Goal: Task Accomplishment & Management: Complete application form

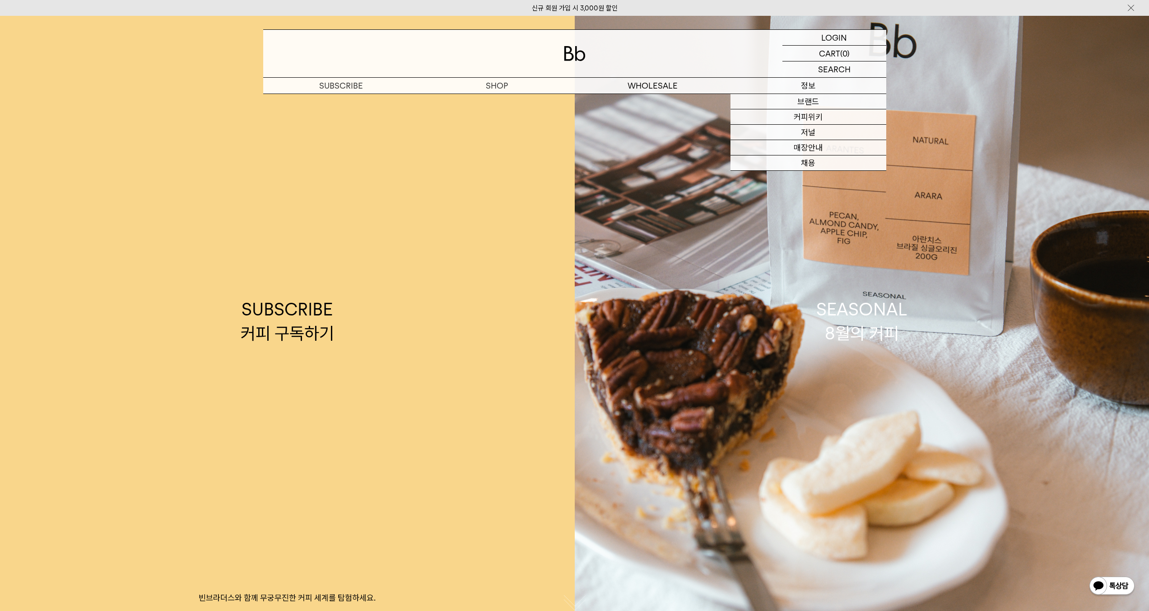
click at [803, 90] on p "정보" at bounding box center [809, 86] width 156 height 16
click at [805, 105] on link "브랜드" at bounding box center [809, 101] width 156 height 15
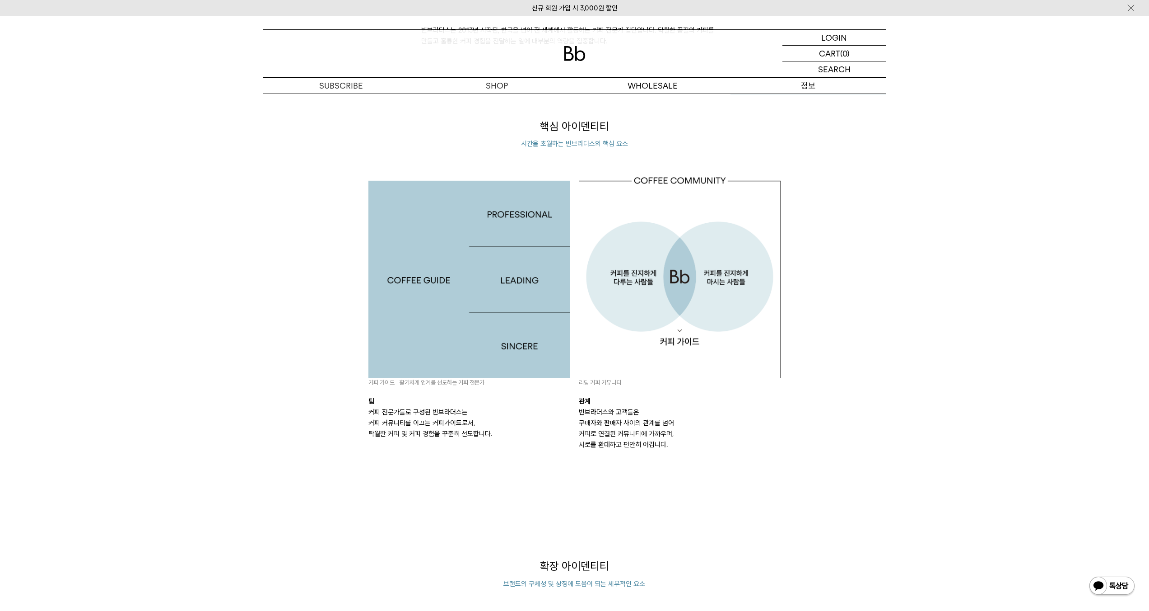
scroll to position [544, 0]
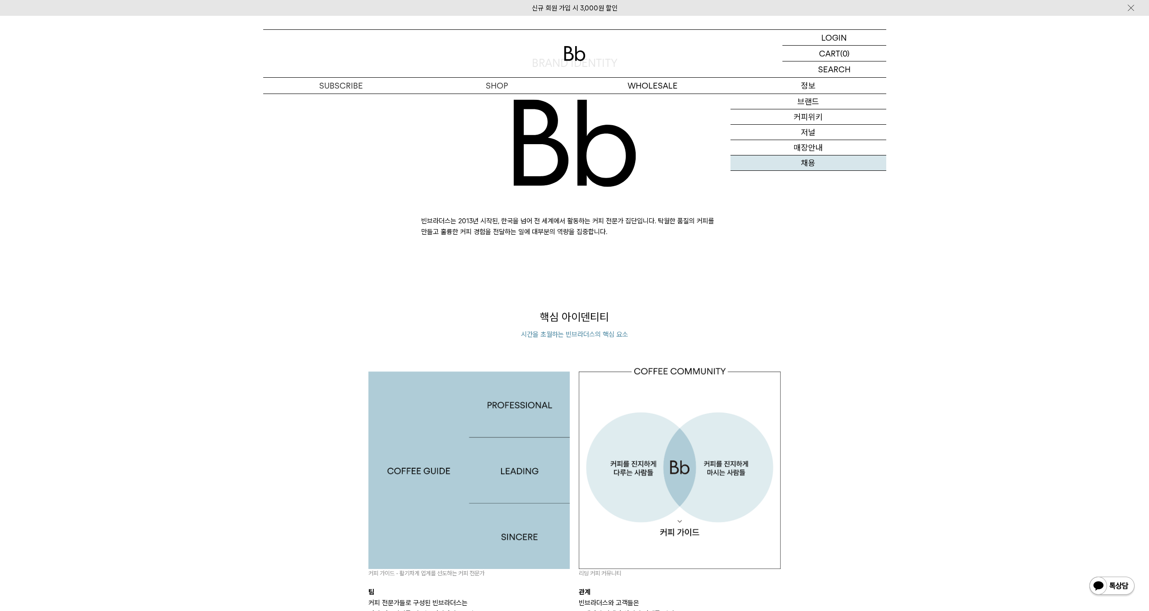
click at [812, 161] on link "채용" at bounding box center [809, 162] width 156 height 15
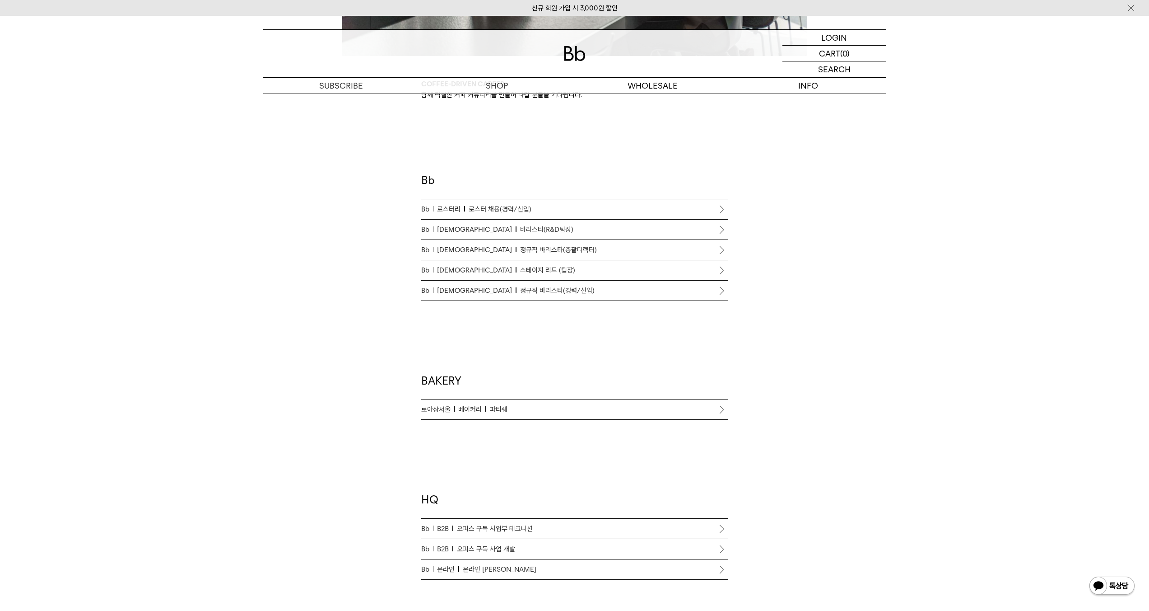
scroll to position [445, 0]
click at [520, 295] on span "정규직 바리스타(경력/신입)" at bounding box center [557, 290] width 75 height 11
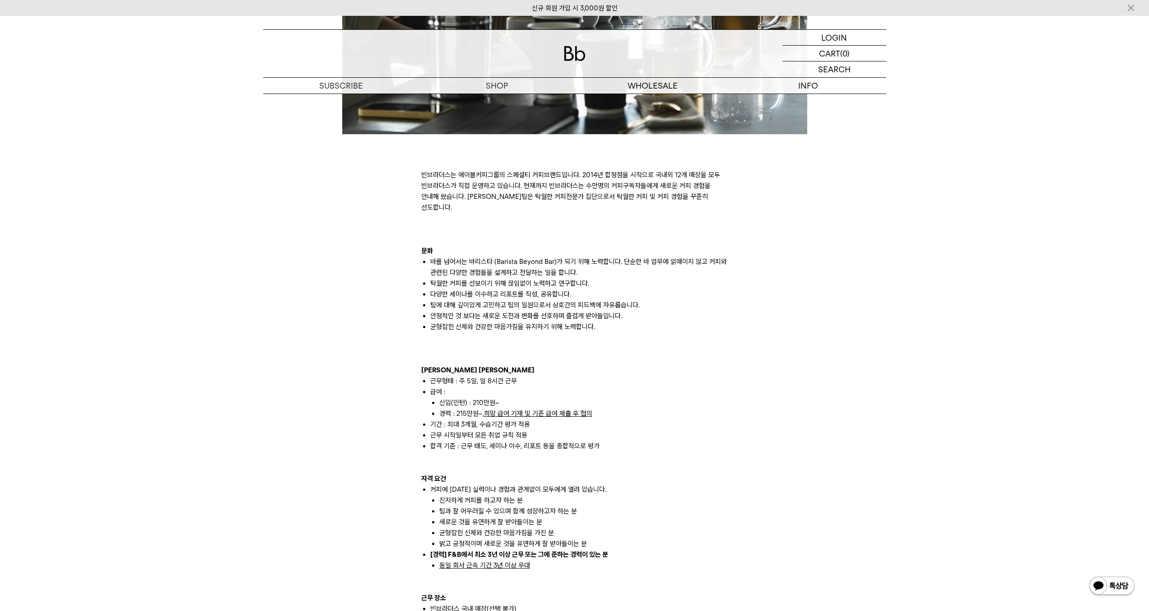
scroll to position [439, 0]
drag, startPoint x: 458, startPoint y: 256, endPoint x: 541, endPoint y: 258, distance: 82.7
click at [541, 258] on li "바를 넘어서는 바리스타 (Barista Beyond Bar)가 되기 위해 노력합니다. 단순한 바 업무에 얽매이지 않고 커피와 관련된 다양한 경…" at bounding box center [579, 268] width 298 height 22
drag, startPoint x: 613, startPoint y: 242, endPoint x: 689, endPoint y: 260, distance: 77.4
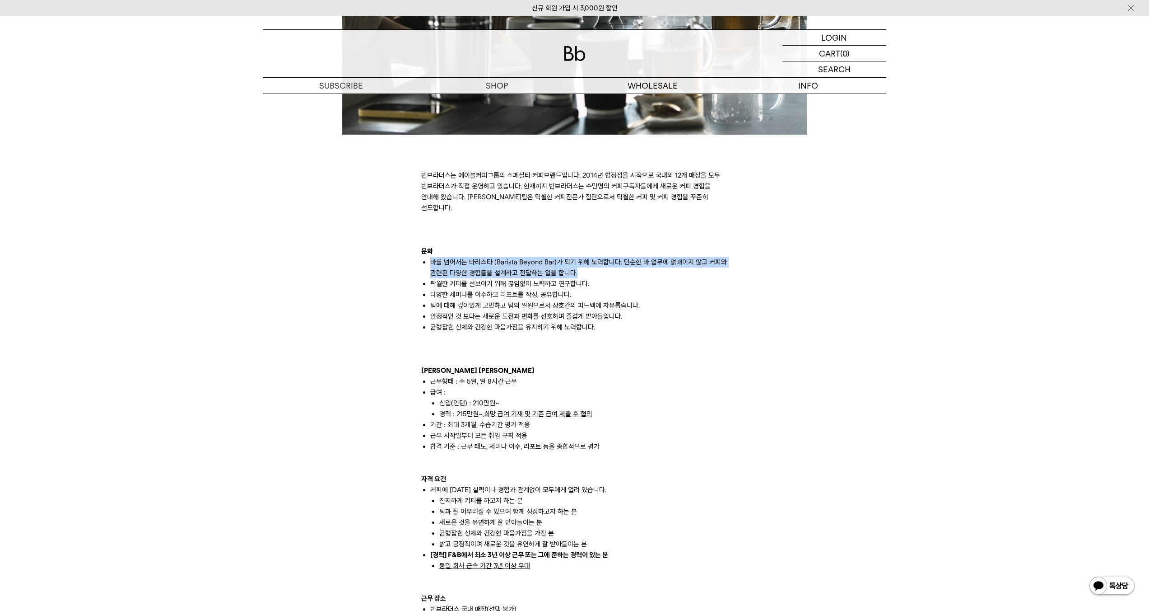
click at [689, 260] on div "빈브라더스는 에이블커피그룹의 스페셜티 커피브랜드입니다. 2014년 합정점을 시작으로 국내외 12개 매장을 모두 빈브라더스가 직접 운영하고 있습…" at bounding box center [574, 587] width 307 height 878
click at [689, 260] on li "바를 넘어서는 바리스타 (Barista Beyond Bar)가 되기 위해 노력합니다. 단순한 바 업무에 얽매이지 않고 커피와 관련된 다양한 경…" at bounding box center [579, 268] width 298 height 22
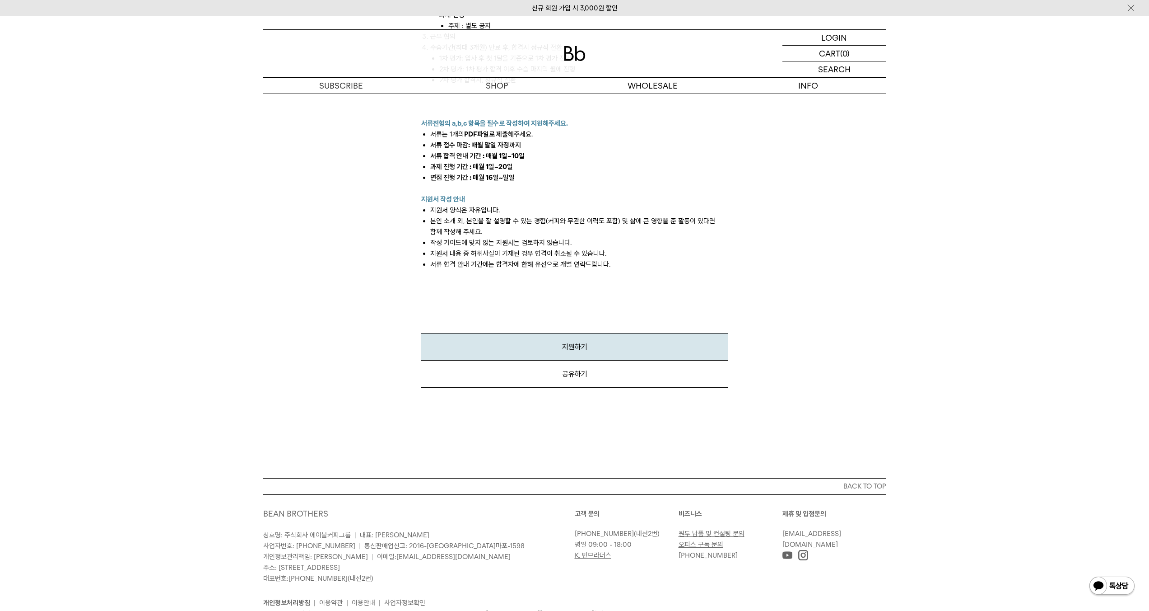
scroll to position [1224, 0]
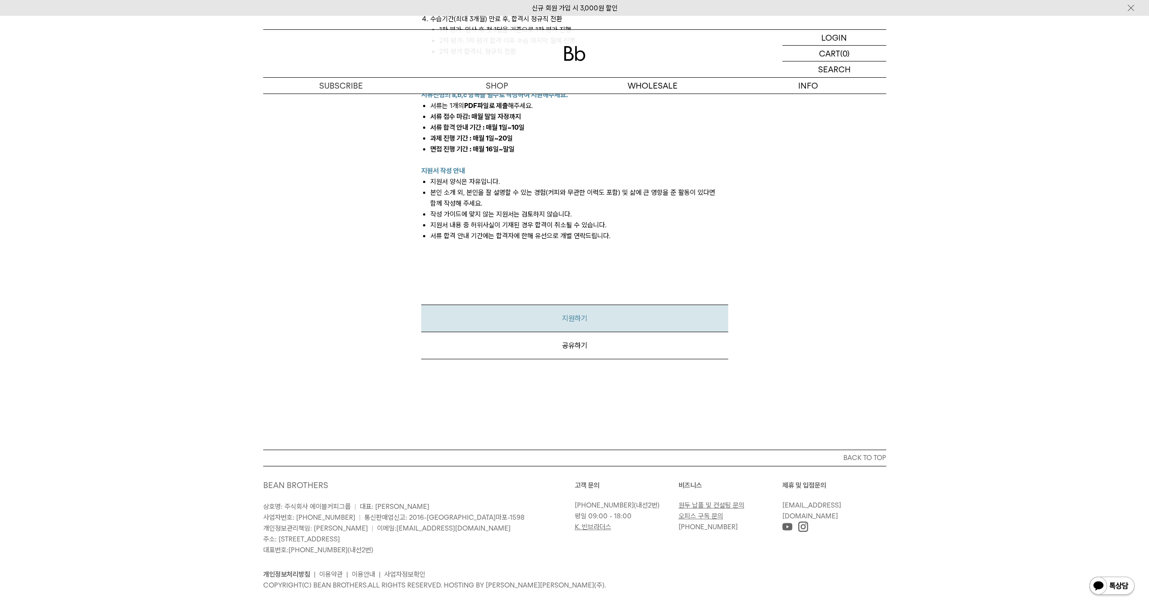
click at [633, 304] on link "지원하기" at bounding box center [574, 318] width 307 height 28
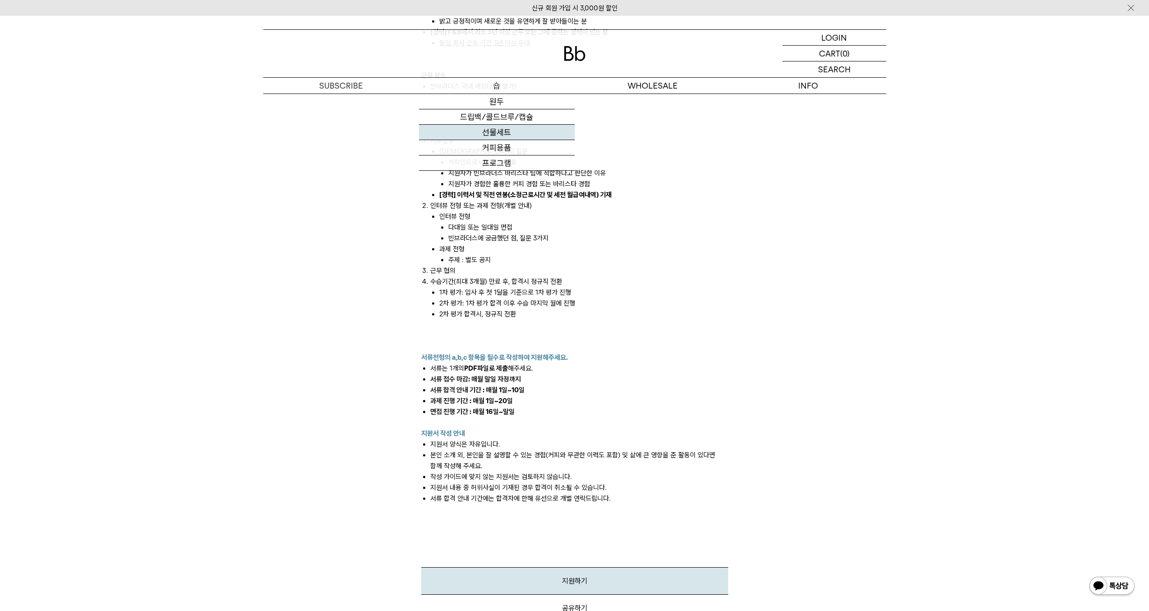
scroll to position [814, 0]
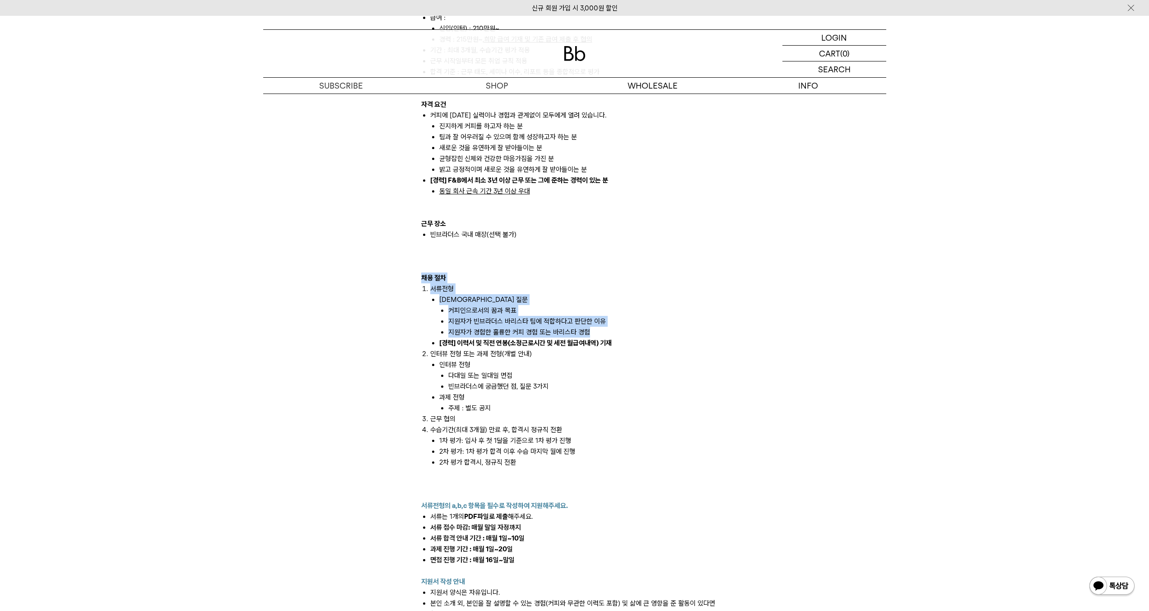
drag, startPoint x: 416, startPoint y: 268, endPoint x: 612, endPoint y: 323, distance: 204.0
click at [612, 323] on div "빈브라더스는 에이블커피그룹의 스페셜티 커피브랜드입니다. 2014년 합정점을 시작으로 국내외 12개 매장을 모두 빈브라더스가 직접 운영하고 있습…" at bounding box center [575, 79] width 632 height 1382
copy div "채용 절차 서류전형 사전 질문 커피인으로서의 꿈과 목표 지원자가 빈브라더스 바리스타 팀에 적합하다고 판단한 이유 지원자가 경험한 훌륭한 커피 …"
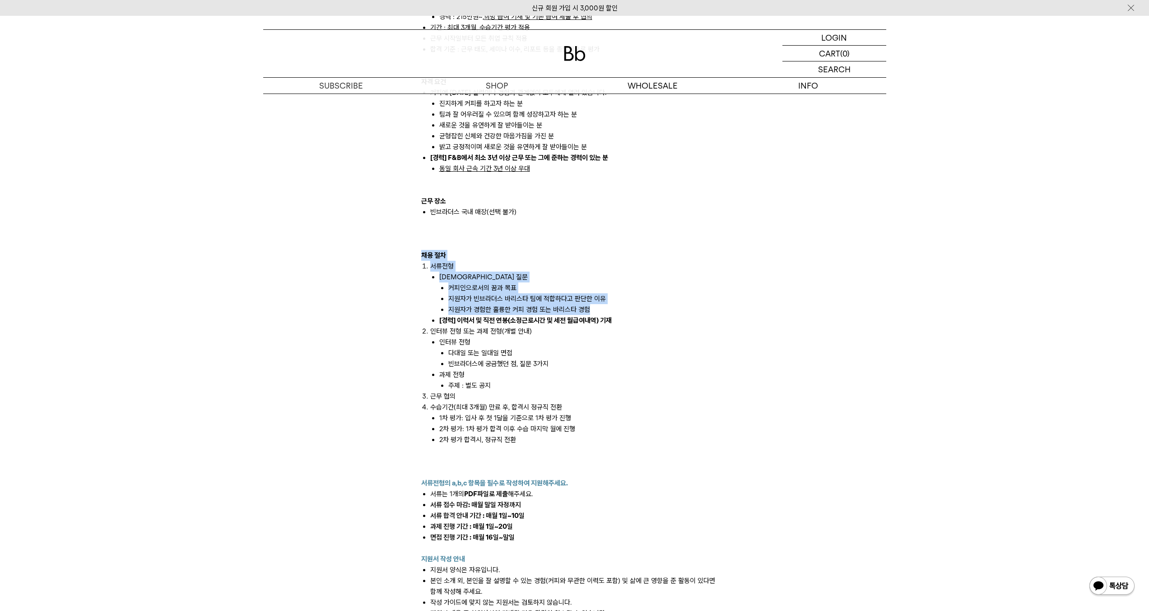
scroll to position [1084, 0]
